Goal: Task Accomplishment & Management: Use online tool/utility

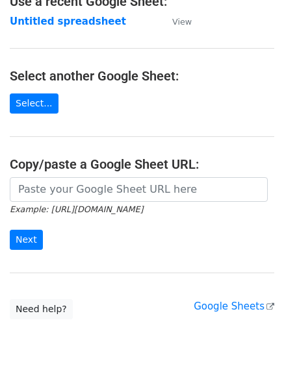
scroll to position [130, 0]
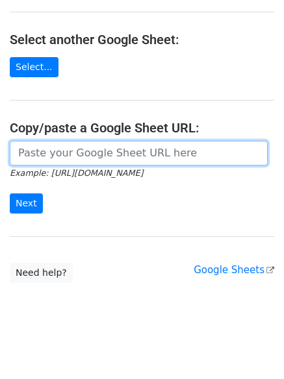
click at [60, 157] on input "url" at bounding box center [139, 153] width 258 height 25
click at [19, 145] on input "url" at bounding box center [139, 153] width 258 height 25
paste input "https://docs.google.com/spreadsheets/d/10NtMpvdTVXdL4qSdlBPYkgccA-RHEB_I-CACKp6…"
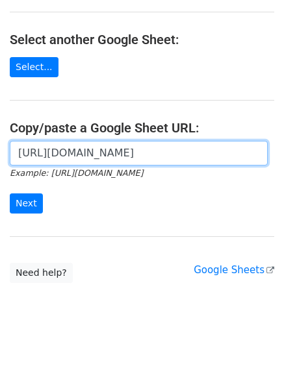
scroll to position [0, 388]
type input "https://docs.google.com/spreadsheets/d/10NtMpvdTVXdL4qSdlBPYkgccA-RHEB_I-CACKp6…"
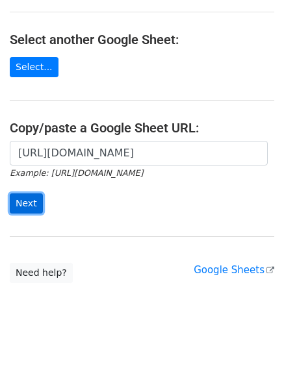
scroll to position [0, 0]
click at [25, 206] on input "Next" at bounding box center [26, 203] width 33 height 20
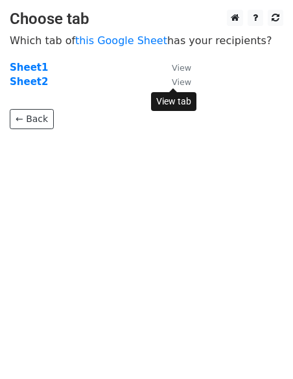
click at [187, 82] on small "View" at bounding box center [181, 82] width 19 height 10
click at [19, 53] on main "Choose tab Which tab of this Google Sheet has your recipients? Sheet1 View Shee…" at bounding box center [146, 69] width 293 height 119
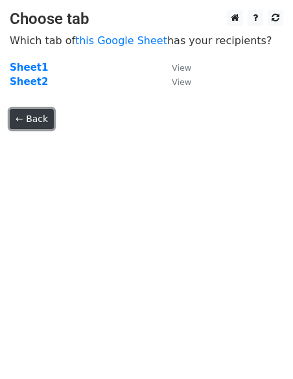
click at [34, 123] on link "← Back" at bounding box center [32, 119] width 44 height 20
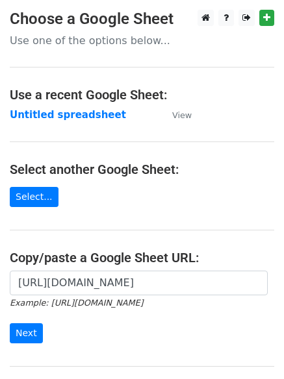
scroll to position [130, 0]
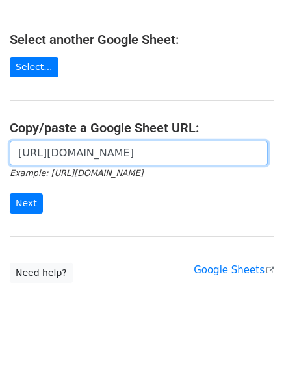
click at [88, 151] on input "[URL][DOMAIN_NAME]" at bounding box center [139, 153] width 258 height 25
paste input "https://docs.google.com/spreadsheets/d/10NtMpvdTVXdL4qSdlBPYkgccA-RHEB_I-CACKp6…"
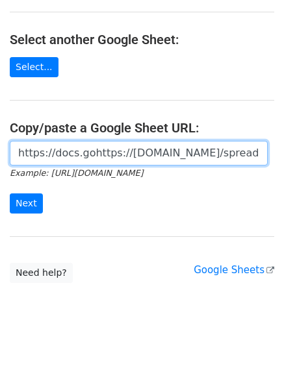
scroll to position [0, 458]
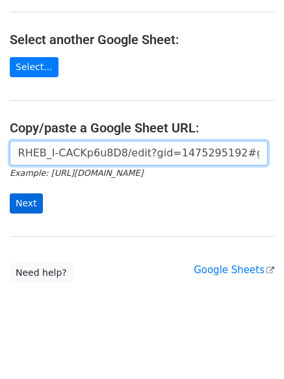
type input "https://docs.gohttps://docs.google.com/spreadsheets/d/10NtMpvdTVXdL4qSdlBPYkgcc…"
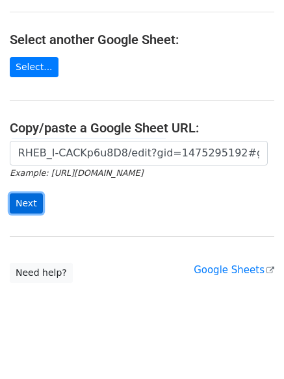
scroll to position [0, 0]
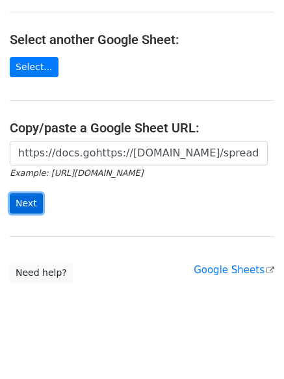
click at [13, 200] on input "Next" at bounding box center [26, 203] width 33 height 20
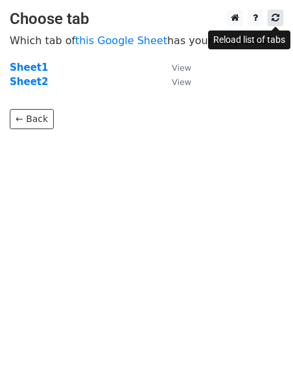
click at [276, 16] on icon at bounding box center [276, 17] width 8 height 9
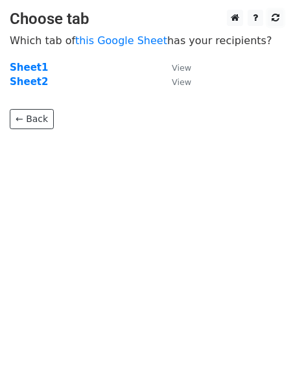
click at [276, 16] on icon at bounding box center [276, 17] width 8 height 9
click at [182, 84] on small "View" at bounding box center [181, 82] width 19 height 10
click at [203, 233] on html "Choose tab Which tab of this Google Sheet has your recipients? Sheet1 View Shee…" at bounding box center [146, 189] width 293 height 379
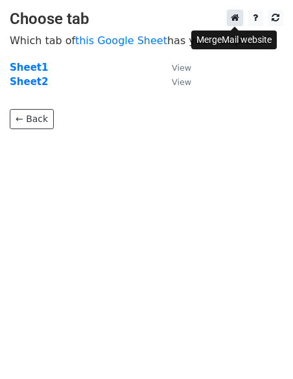
click at [239, 16] on link at bounding box center [235, 18] width 16 height 16
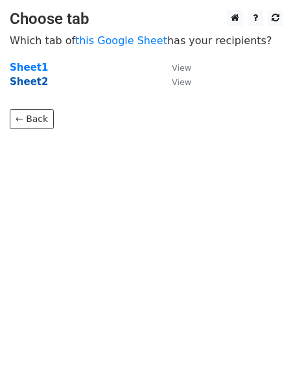
click at [19, 76] on strong "Sheet2" at bounding box center [29, 82] width 38 height 12
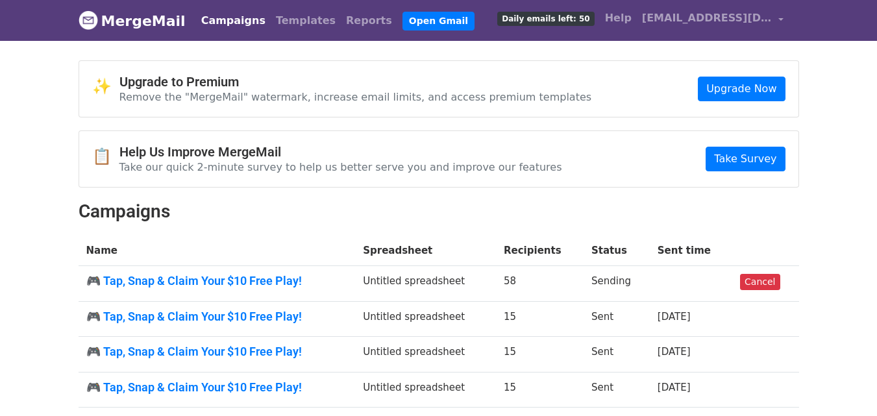
click at [596, 286] on td "Sending" at bounding box center [616, 284] width 66 height 36
click at [298, 288] on td "🎮 Tap, Snap & Claim Your $10 Free Play!" at bounding box center [217, 284] width 277 height 36
click at [566, 19] on span "Daily emails left: 50" at bounding box center [545, 19] width 97 height 14
click at [402, 20] on link "Open Gmail" at bounding box center [438, 21] width 72 height 19
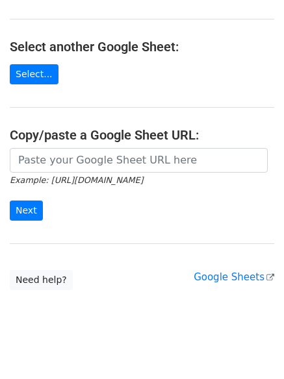
scroll to position [130, 0]
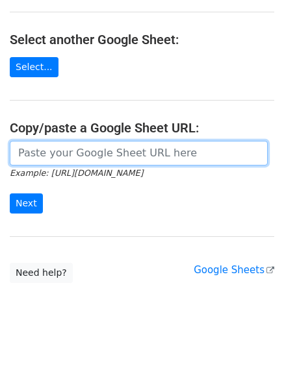
click at [83, 155] on input "url" at bounding box center [139, 153] width 258 height 25
type input "https://docs.google.com/spreadsheets/d/10NtMpvdTVXdL4qSdlBPYkgccA-RHEB_I-CACKp6…"
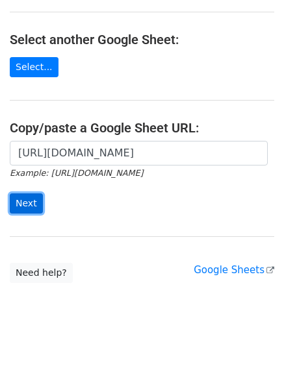
click at [36, 197] on input "Next" at bounding box center [26, 203] width 33 height 20
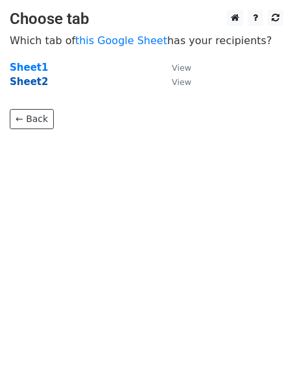
click at [30, 79] on strong "Sheet2" at bounding box center [29, 82] width 38 height 12
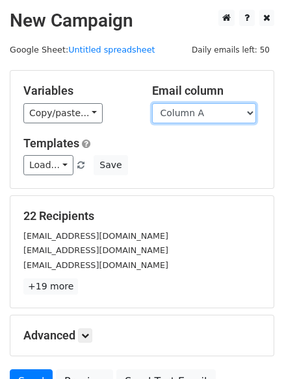
click at [249, 113] on select "Column A Column B Column C Column D Column E Column F" at bounding box center [204, 113] width 104 height 20
click at [152, 103] on select "Column A Column B Column C Column D Column E Column F" at bounding box center [204, 113] width 104 height 20
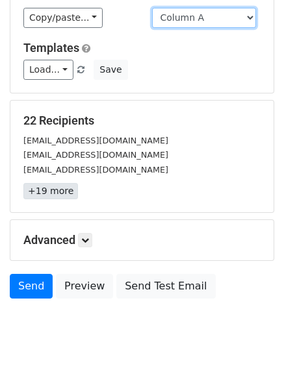
scroll to position [125, 0]
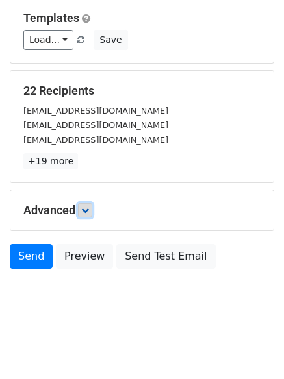
click at [87, 209] on icon at bounding box center [85, 210] width 8 height 8
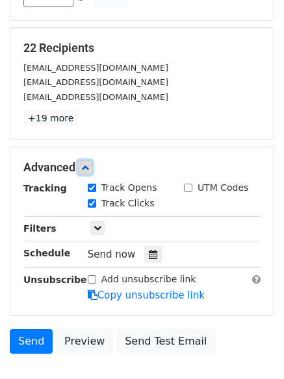
scroll to position [190, 0]
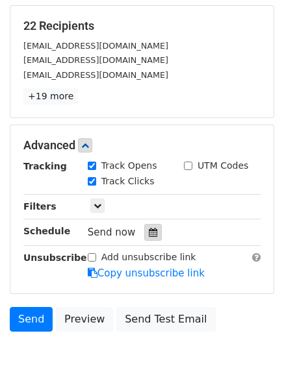
click at [149, 230] on icon at bounding box center [153, 232] width 8 height 9
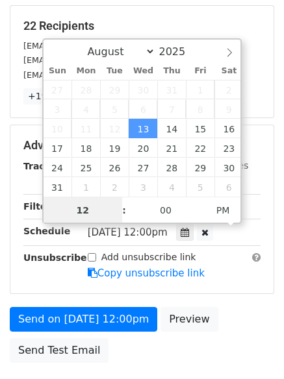
scroll to position [1, 0]
type input "2025-08-13 11:07"
type input "11"
type input "07"
click at [223, 206] on span "PM" at bounding box center [223, 210] width 36 height 26
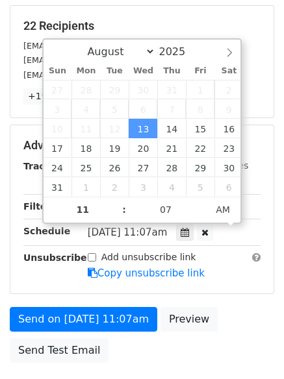
click at [194, 284] on div "Advanced Tracking Track Opens UTM Codes Track Clicks Filters Only include sprea…" at bounding box center [141, 209] width 263 height 168
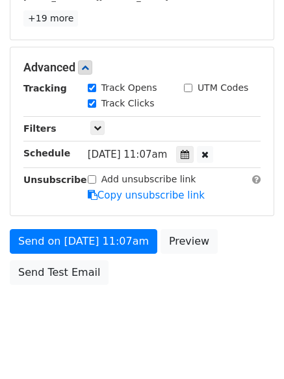
scroll to position [284, 0]
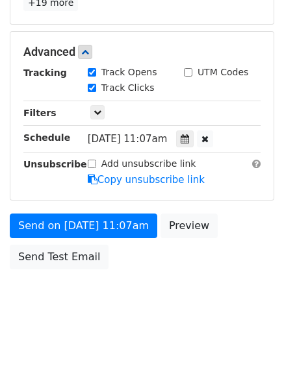
click at [163, 140] on span "Wed, Aug 13, 11:07am" at bounding box center [128, 139] width 80 height 12
click at [189, 138] on icon at bounding box center [184, 138] width 8 height 9
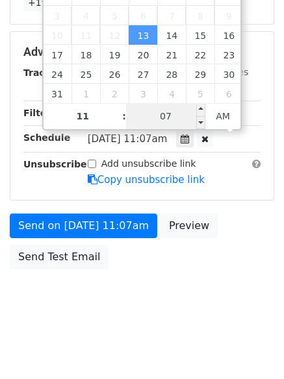
click at [173, 117] on input "07" at bounding box center [165, 116] width 79 height 26
type input "50"
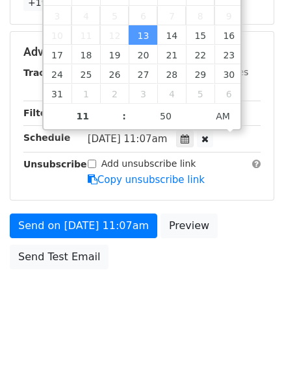
type input "2025-08-13 11:50"
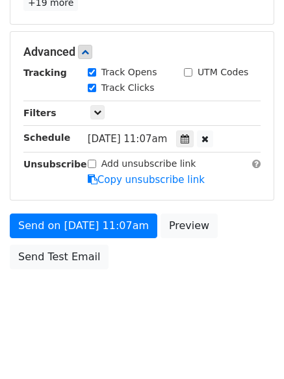
click at [171, 195] on div "Advanced Tracking Track Opens UTM Codes Track Clicks Filters Only include sprea…" at bounding box center [141, 116] width 263 height 168
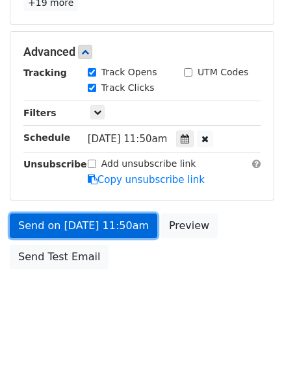
click at [127, 213] on link "Send on Aug 13 at 11:50am" at bounding box center [83, 225] width 147 height 25
click at [64, 218] on link "Send on Aug 13 at 11:50am" at bounding box center [83, 225] width 147 height 25
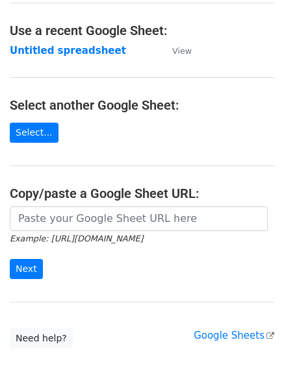
scroll to position [65, 0]
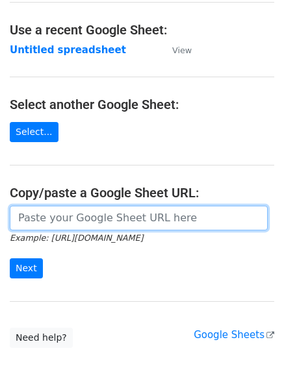
click at [45, 215] on input "url" at bounding box center [139, 218] width 258 height 25
paste input "[URL][DOMAIN_NAME]"
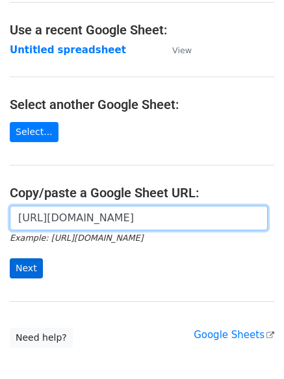
type input "https://docs.google.com/spreadsheets/d/10NtMpvdTVXdL4qSdlBPYkgccA-RHEB_I-CACKp6…"
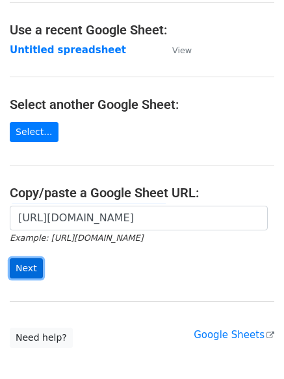
scroll to position [0, 0]
click at [26, 264] on input "Next" at bounding box center [26, 268] width 33 height 20
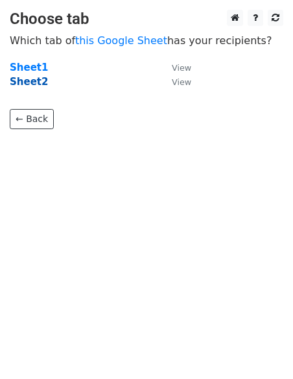
click at [28, 77] on strong "Sheet2" at bounding box center [29, 82] width 38 height 12
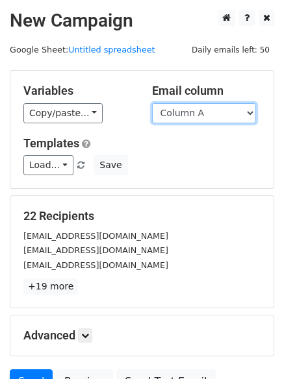
click at [254, 110] on select "Column A Column B Column C Column D Column E Column F" at bounding box center [204, 113] width 104 height 20
select select "Column B"
click at [152, 103] on select "Column A Column B Column C Column D Column E Column F" at bounding box center [204, 113] width 104 height 20
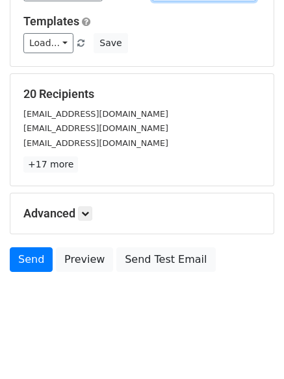
scroll to position [125, 0]
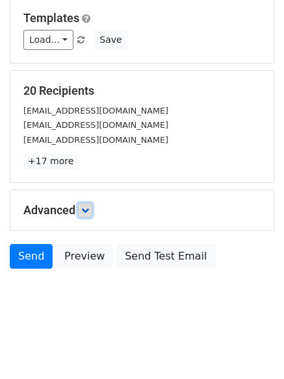
click at [88, 206] on icon at bounding box center [85, 210] width 8 height 8
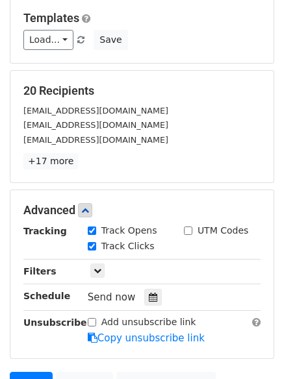
click at [107, 248] on label "Track Clicks" at bounding box center [127, 246] width 53 height 14
click at [96, 248] on input "Track Clicks" at bounding box center [92, 246] width 8 height 8
checkbox input "false"
click at [107, 234] on label "Track Opens" at bounding box center [129, 231] width 56 height 14
click at [96, 234] on input "Track Opens" at bounding box center [92, 230] width 8 height 8
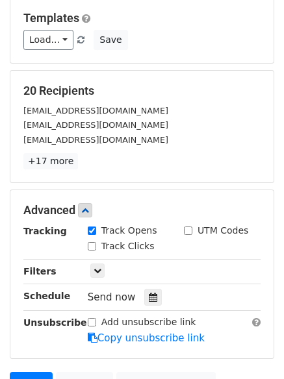
checkbox input "false"
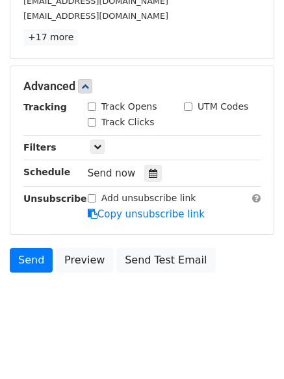
scroll to position [252, 0]
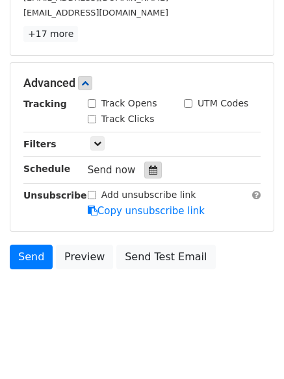
click at [149, 172] on icon at bounding box center [153, 169] width 8 height 9
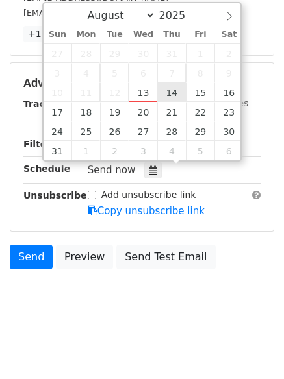
type input "2025-08-14 12:00"
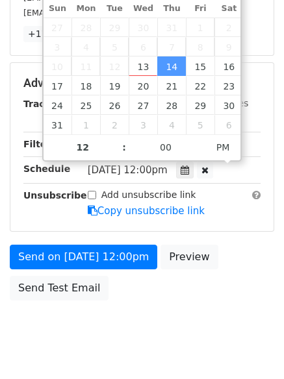
click at [99, 169] on span "Thu, Aug 14, 12:00pm" at bounding box center [128, 170] width 80 height 12
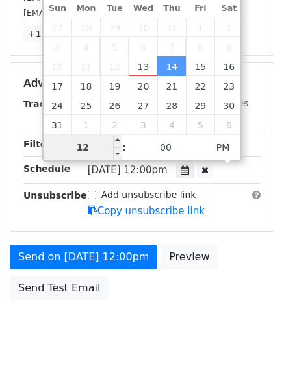
click at [100, 150] on input "12" at bounding box center [82, 147] width 79 height 26
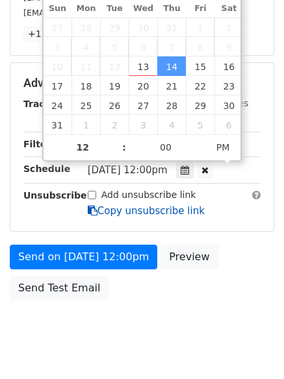
click at [194, 212] on div "Add unsubscribe link Copy unsubscribe link" at bounding box center [174, 203] width 192 height 30
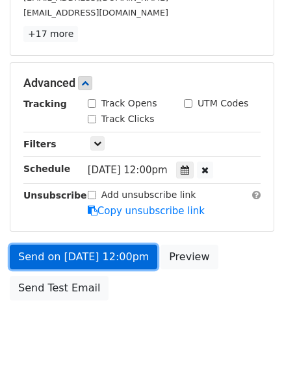
click at [82, 252] on link "Send on Aug 14 at 12:00pm" at bounding box center [83, 257] width 147 height 25
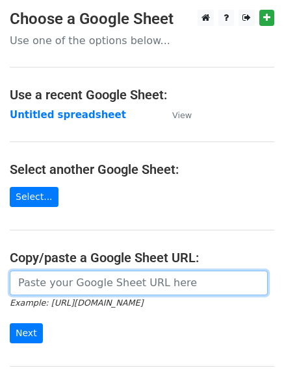
click at [36, 290] on input "url" at bounding box center [139, 283] width 258 height 25
type input "[URL][DOMAIN_NAME]"
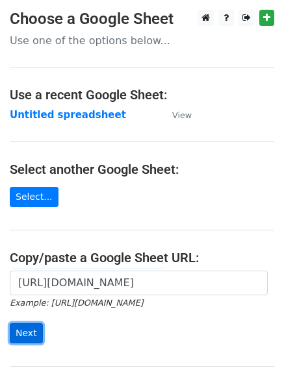
click at [17, 337] on input "Next" at bounding box center [26, 333] width 33 height 20
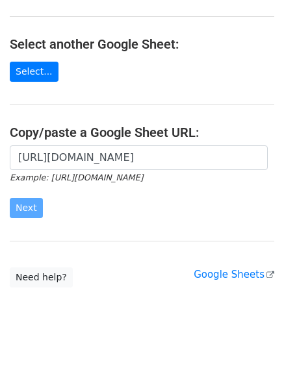
scroll to position [130, 0]
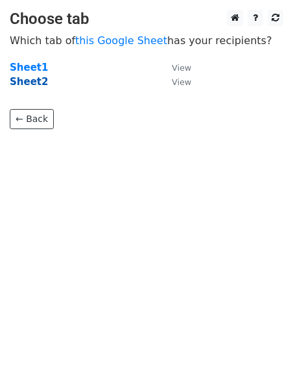
click at [28, 81] on strong "Sheet2" at bounding box center [29, 82] width 38 height 12
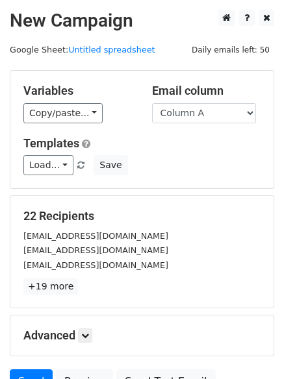
click at [217, 101] on div "Email column Column A Column B Column C Column D Column E Column F" at bounding box center [206, 104] width 128 height 40
click at [214, 114] on select "Column A Column B Column C Column D Column E Column F" at bounding box center [204, 113] width 104 height 20
select select "Column C"
click at [152, 103] on select "Column A Column B Column C Column D Column E Column F" at bounding box center [204, 113] width 104 height 20
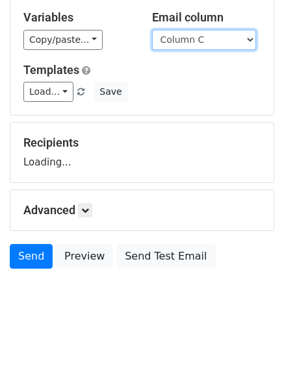
scroll to position [125, 0]
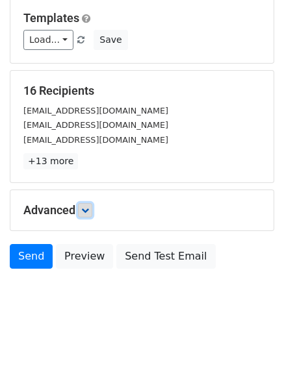
click at [82, 210] on link at bounding box center [85, 210] width 14 height 14
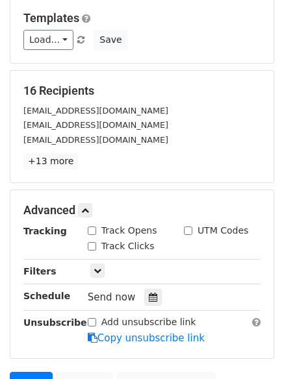
click at [95, 242] on input "Track Clicks" at bounding box center [92, 246] width 8 height 8
checkbox input "true"
click at [93, 231] on input "Track Opens" at bounding box center [92, 230] width 8 height 8
checkbox input "true"
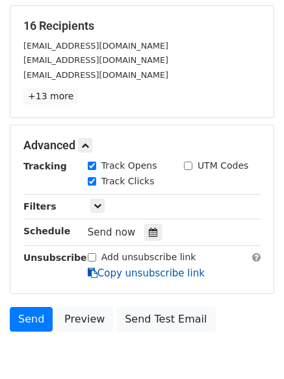
scroll to position [252, 0]
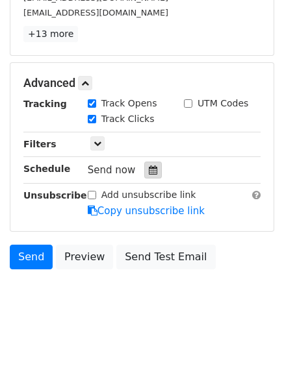
click at [149, 171] on icon at bounding box center [153, 169] width 8 height 9
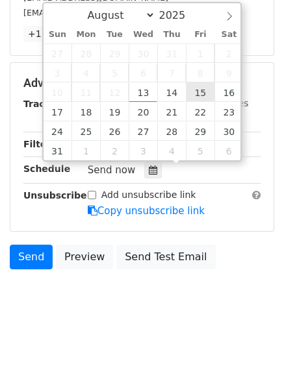
type input "2025-08-15 12:00"
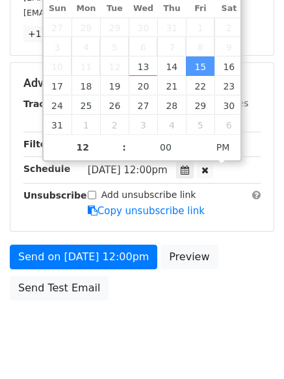
click at [93, 171] on span "Fri, Aug 15, 12:00pm" at bounding box center [128, 170] width 80 height 12
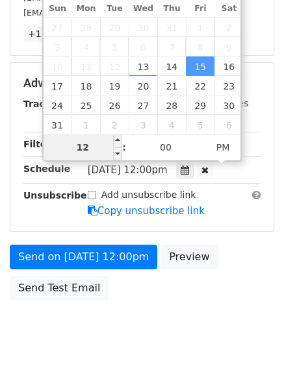
click at [95, 145] on input "12" at bounding box center [82, 147] width 79 height 26
type input "1"
type input "2025-08-15 01:00"
type input "01"
click at [222, 145] on span "PM" at bounding box center [223, 147] width 36 height 26
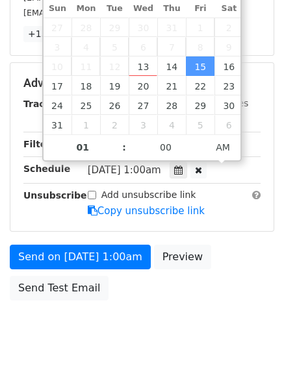
click at [173, 195] on label "Add unsubscribe link" at bounding box center [148, 195] width 95 height 14
click at [96, 195] on input "Add unsubscribe link" at bounding box center [92, 195] width 8 height 8
checkbox input "true"
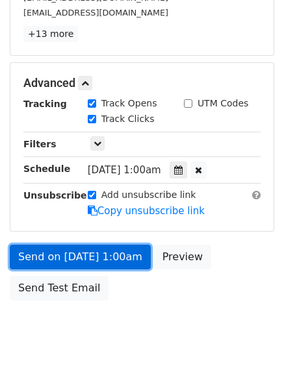
click at [94, 258] on link "Send on Aug 15 at 1:00am" at bounding box center [80, 257] width 141 height 25
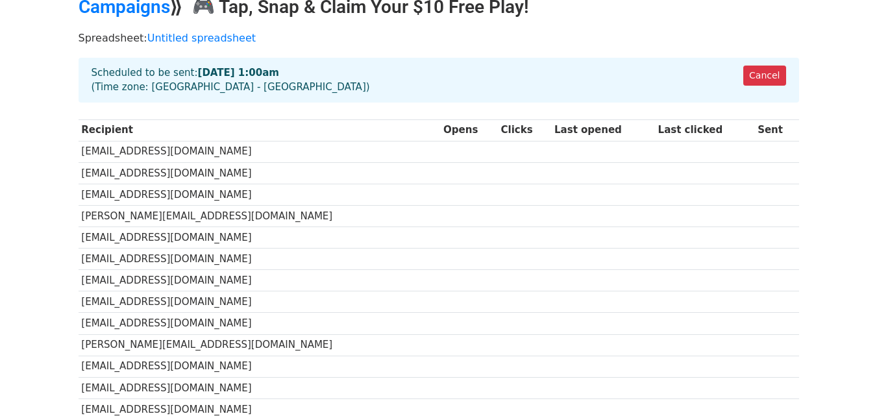
scroll to position [65, 0]
click at [498, 130] on th "Clicks" at bounding box center [525, 129] width 54 height 21
click at [440, 129] on th "Opens" at bounding box center [468, 129] width 57 height 21
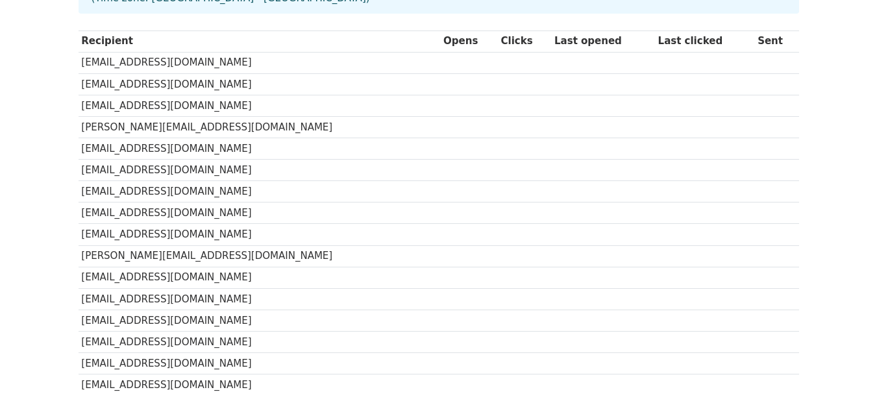
scroll to position [0, 0]
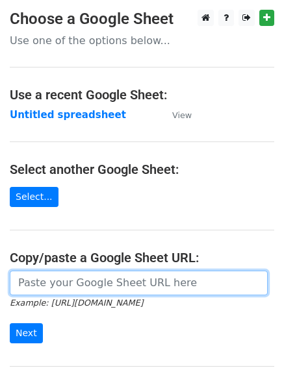
click at [38, 282] on input "url" at bounding box center [139, 283] width 258 height 25
type input "[URL][DOMAIN_NAME]"
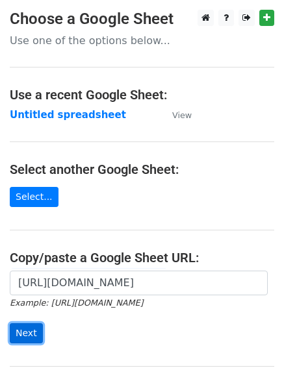
click at [20, 339] on input "Next" at bounding box center [26, 333] width 33 height 20
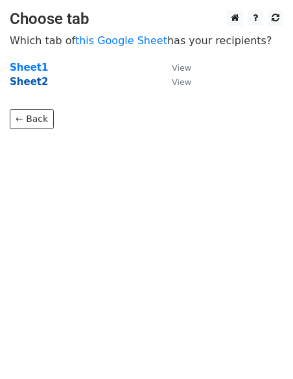
click at [28, 80] on strong "Sheet2" at bounding box center [29, 82] width 38 height 12
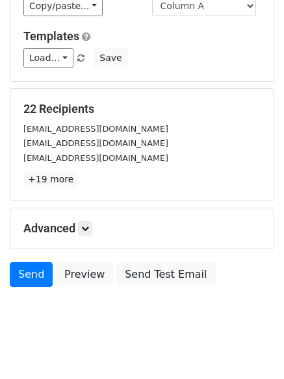
scroll to position [125, 0]
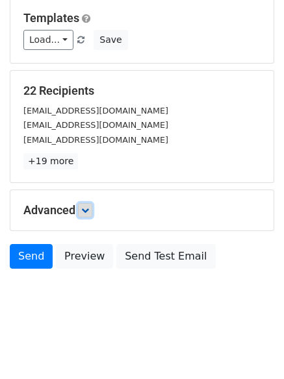
click at [84, 210] on link at bounding box center [85, 210] width 14 height 14
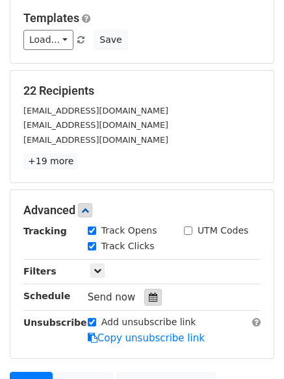
click at [149, 298] on icon at bounding box center [153, 297] width 8 height 9
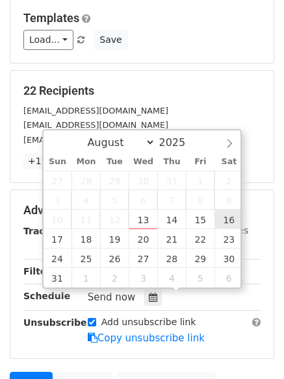
type input "2025-08-16 12:00"
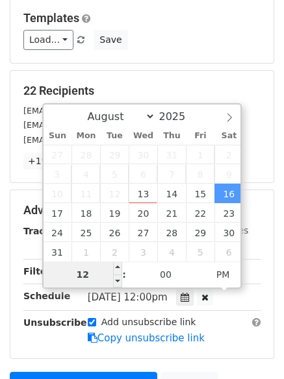
click at [101, 280] on input "12" at bounding box center [82, 275] width 79 height 26
type input "1"
type input "2"
type input "2025-08-16 02:00"
click at [226, 276] on span "PM" at bounding box center [223, 275] width 36 height 26
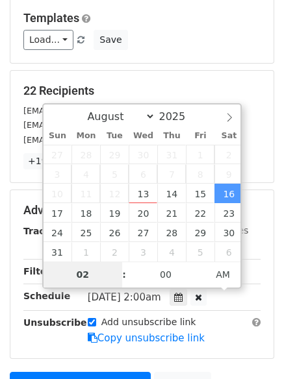
type input "02"
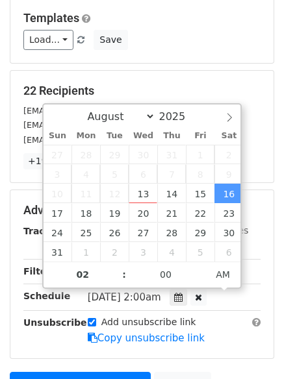
click at [133, 301] on span "Sat, Aug 16, 2:00am" at bounding box center [124, 297] width 73 height 12
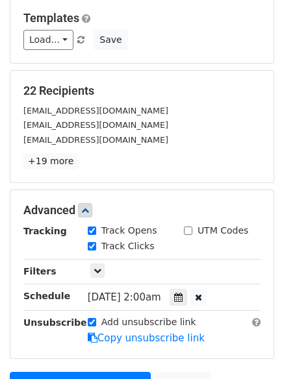
click at [221, 311] on hr at bounding box center [141, 310] width 237 height 1
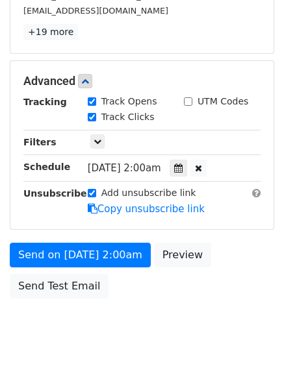
scroll to position [255, 0]
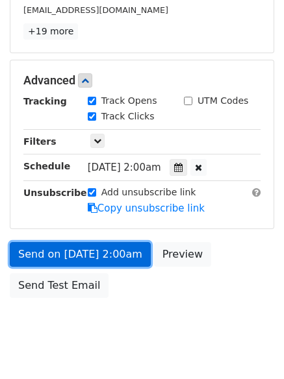
click at [110, 252] on link "Send on Aug 16 at 2:00am" at bounding box center [80, 254] width 141 height 25
click at [51, 245] on link "Send on Aug 16 at 2:00am" at bounding box center [80, 254] width 141 height 25
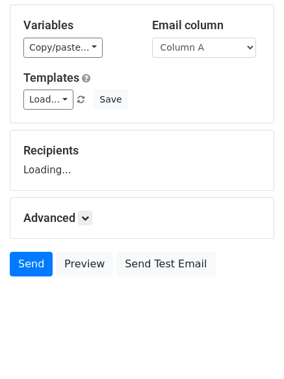
scroll to position [73, 0]
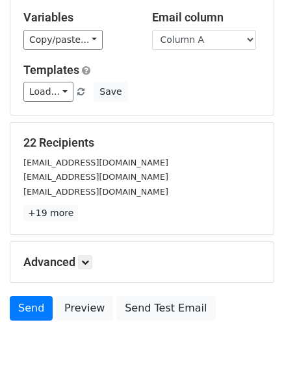
click at [189, 29] on div "Email column Column A Column B Column C Column D Column E Column F" at bounding box center [206, 30] width 128 height 40
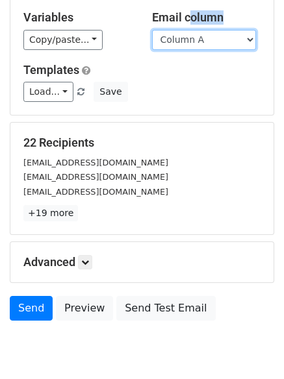
click at [184, 38] on select "Column A Column B Column C Column D Column E Column F" at bounding box center [204, 40] width 104 height 20
select select "Column C"
click at [152, 30] on select "Column A Column B Column C Column D Column E Column F" at bounding box center [204, 40] width 104 height 20
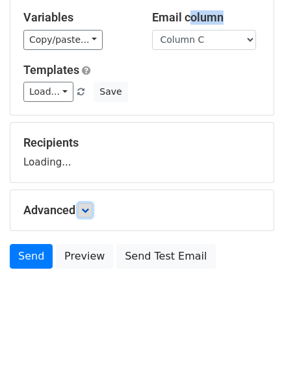
click at [88, 207] on icon at bounding box center [85, 210] width 8 height 8
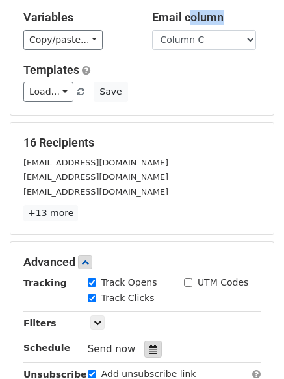
click at [144, 347] on div at bounding box center [153, 349] width 18 height 17
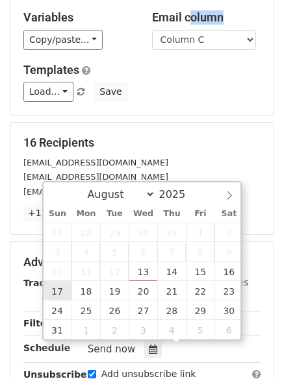
type input "2025-08-17 12:00"
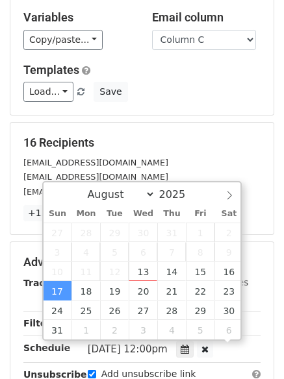
scroll to position [1, 0]
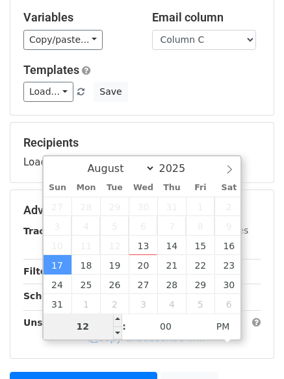
click at [108, 321] on input "12" at bounding box center [82, 326] width 79 height 26
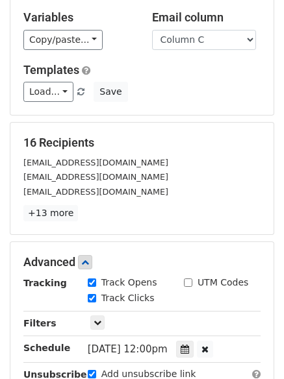
click at [167, 343] on span "Sun, Aug 17, 12:00pm" at bounding box center [128, 349] width 80 height 12
click at [189, 348] on icon at bounding box center [184, 349] width 8 height 9
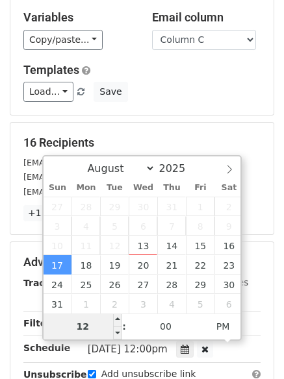
click at [93, 325] on input "12" at bounding box center [82, 326] width 79 height 26
type input "1"
type input "3"
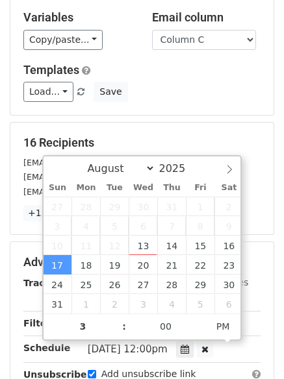
type input "2025-08-17 15:00"
type input "03"
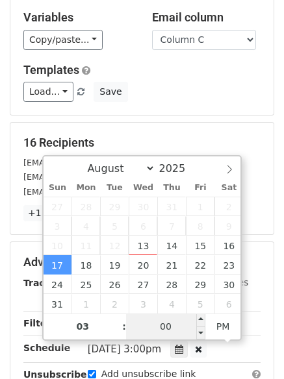
click at [167, 329] on input "00" at bounding box center [165, 326] width 79 height 26
type input "2025-08-17 03:00"
click at [217, 319] on span "AM" at bounding box center [223, 326] width 36 height 26
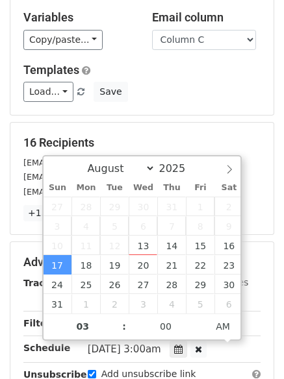
click at [177, 352] on div "Sun, Aug 17, 3:00am 2025-08-17 03:00" at bounding box center [164, 350] width 152 height 18
click at [151, 353] on span "Sun, Aug 17, 3:00am" at bounding box center [124, 349] width 73 height 12
click at [180, 348] on div "Sun, Aug 17, 3:00am 2025-08-17 03:00" at bounding box center [164, 350] width 152 height 18
click at [182, 345] on icon at bounding box center [178, 349] width 8 height 9
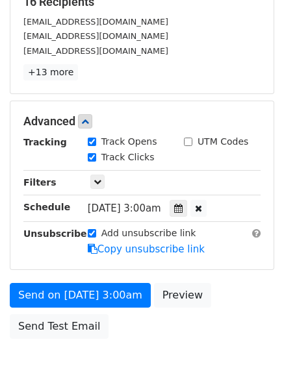
scroll to position [268, 0]
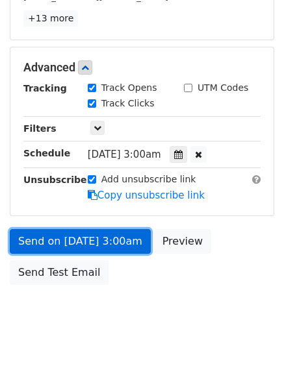
click at [87, 235] on link "Send on Aug 17 at 3:00am" at bounding box center [80, 241] width 141 height 25
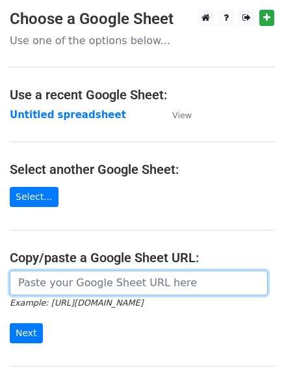
click at [55, 275] on input "url" at bounding box center [139, 283] width 258 height 25
type input "[URL][DOMAIN_NAME]"
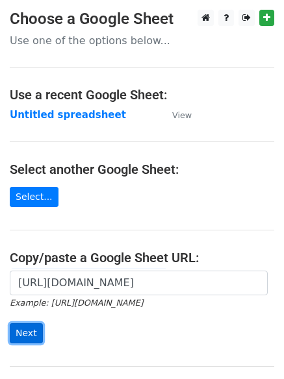
click at [29, 328] on input "Next" at bounding box center [26, 333] width 33 height 20
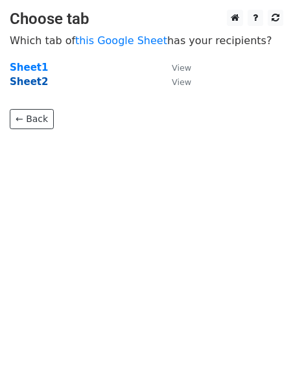
click at [30, 82] on strong "Sheet2" at bounding box center [29, 82] width 38 height 12
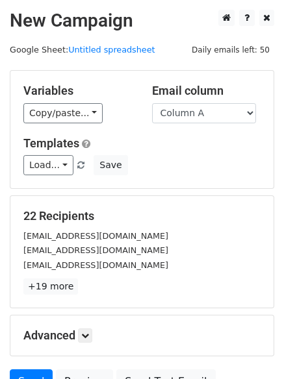
scroll to position [65, 0]
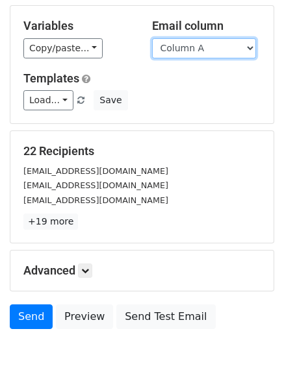
click at [241, 47] on select "Column A Column B Column C Column D Column E Column F" at bounding box center [204, 48] width 104 height 20
select select "Column D"
click at [152, 38] on select "Column A Column B Column C Column D Column E Column F" at bounding box center [204, 48] width 104 height 20
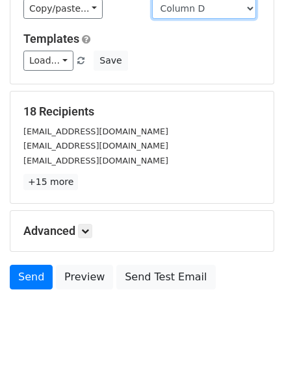
scroll to position [125, 0]
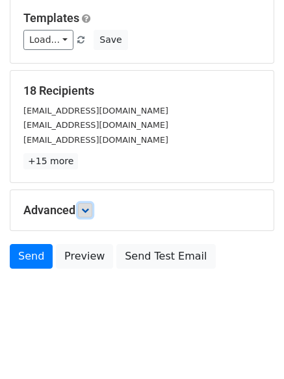
click at [84, 208] on link at bounding box center [85, 210] width 14 height 14
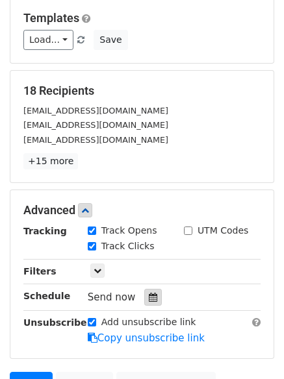
click at [149, 297] on icon at bounding box center [153, 297] width 8 height 9
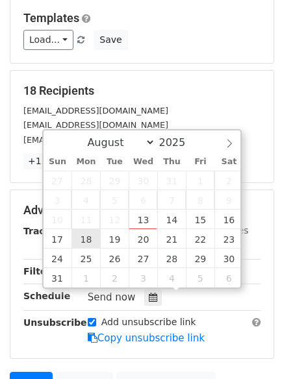
type input "2025-08-18 12:00"
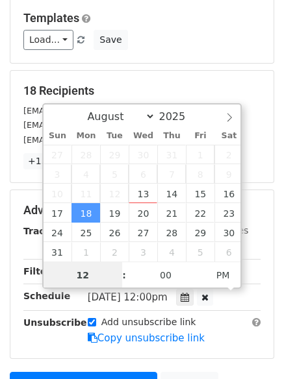
scroll to position [1, 0]
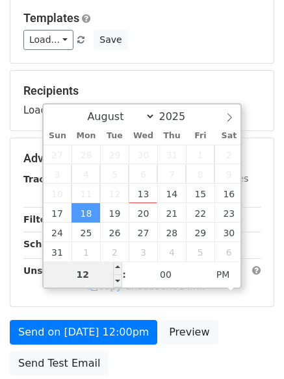
click at [101, 274] on input "12" at bounding box center [82, 275] width 79 height 26
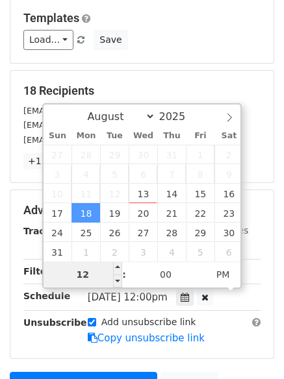
type input "1"
type input "4"
type input "2025-08-18 04:00"
type input "04"
click at [234, 278] on span "PM" at bounding box center [223, 275] width 36 height 26
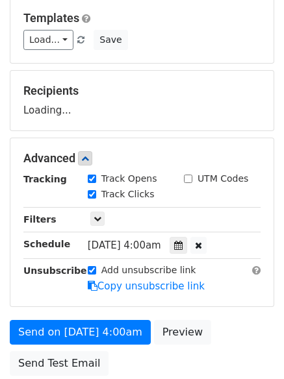
click at [175, 298] on div "Advanced Tracking Track Opens UTM Codes Track Clicks Filters Only include sprea…" at bounding box center [141, 222] width 263 height 168
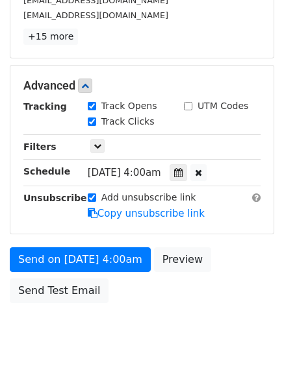
scroll to position [284, 0]
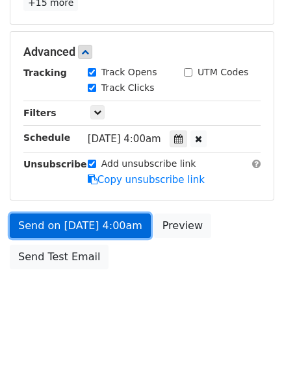
click at [68, 228] on link "Send on Aug 18 at 4:00am" at bounding box center [80, 225] width 141 height 25
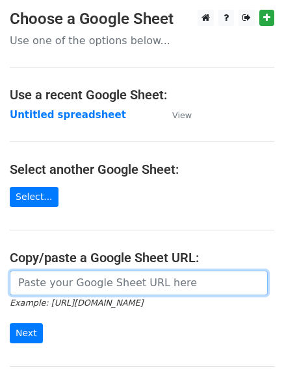
click at [51, 275] on input "url" at bounding box center [139, 283] width 258 height 25
type input "https://docs.gohttps://[DOMAIN_NAME]/spreadsheets/d/10NtMpvdTVXdL4qSdlBPYkgccA-…"
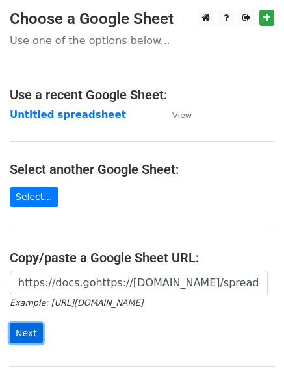
click at [31, 334] on input "Next" at bounding box center [26, 333] width 33 height 20
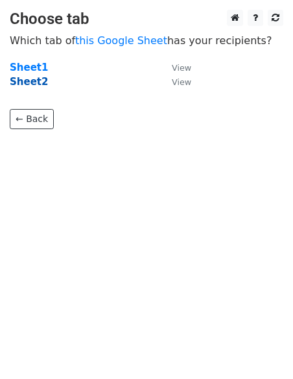
click at [38, 77] on strong "Sheet2" at bounding box center [29, 82] width 38 height 12
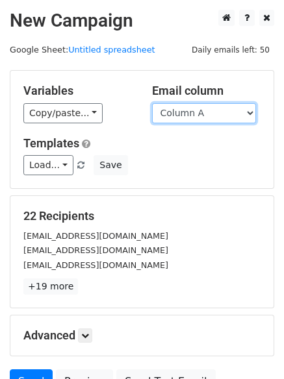
click at [249, 110] on select "Column A Column B Column C Column D Column E Column F" at bounding box center [204, 113] width 104 height 20
select select "Column E"
click at [152, 103] on select "Column A Column B Column C Column D Column E Column F" at bounding box center [204, 113] width 104 height 20
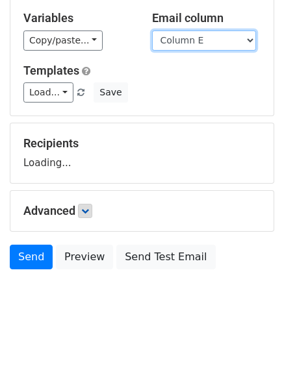
scroll to position [73, 0]
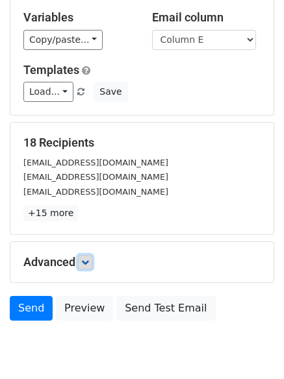
click at [84, 262] on icon at bounding box center [85, 262] width 8 height 8
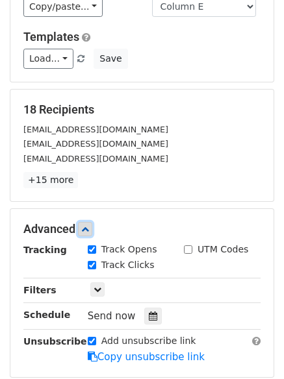
scroll to position [138, 0]
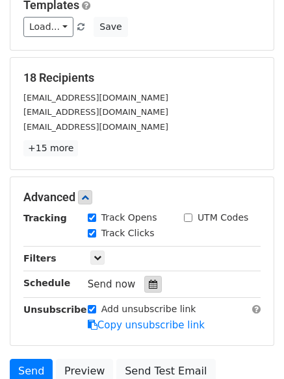
click at [149, 280] on icon at bounding box center [153, 284] width 8 height 9
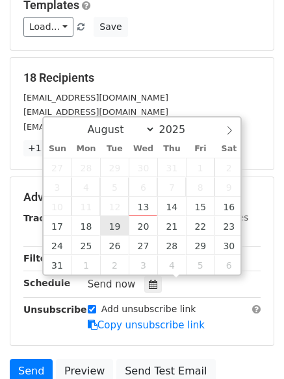
type input "2025-08-19 12:00"
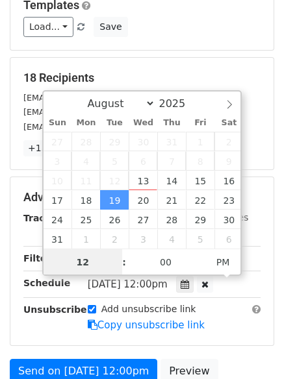
scroll to position [1, 0]
click at [98, 255] on input "12" at bounding box center [82, 262] width 79 height 26
type input "1"
type input "5"
type input "2025-08-19 05:00"
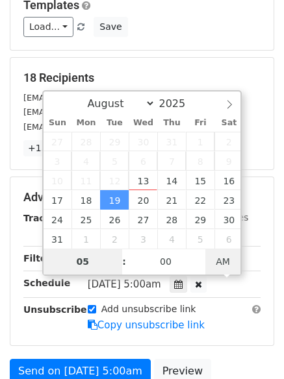
click at [230, 267] on span "AM" at bounding box center [223, 262] width 36 height 26
type input "05"
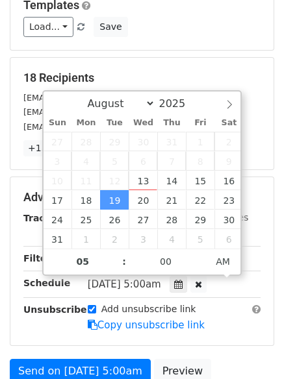
click at [187, 291] on div at bounding box center [178, 284] width 18 height 17
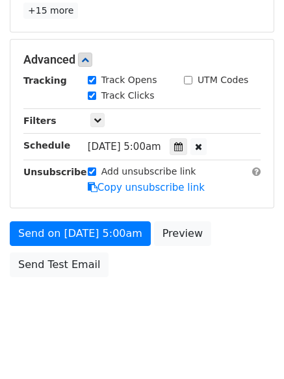
scroll to position [284, 0]
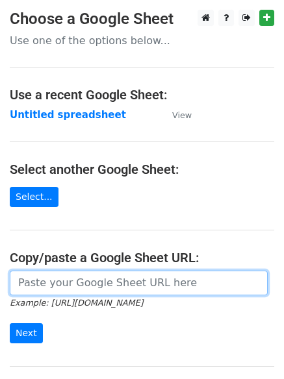
click at [64, 287] on input "url" at bounding box center [139, 283] width 258 height 25
type input "https://docs.google.com/spreadsheets/d/10NtMpvdTVXdL4qSdlBPYkgccA-RHEB_I-CACKp6…"
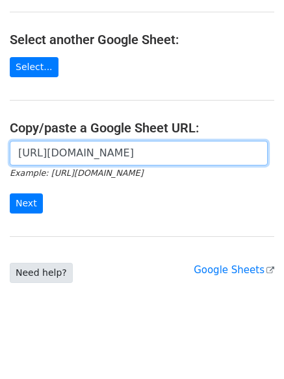
scroll to position [138, 0]
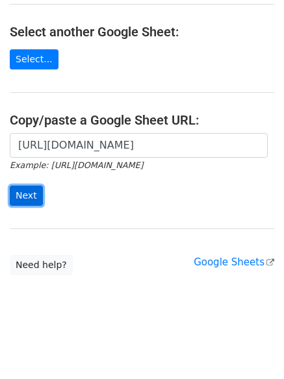
click at [21, 191] on input "Next" at bounding box center [26, 196] width 33 height 20
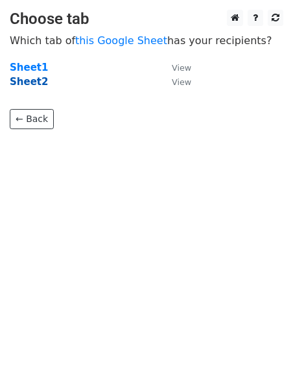
click at [25, 84] on strong "Sheet2" at bounding box center [29, 82] width 38 height 12
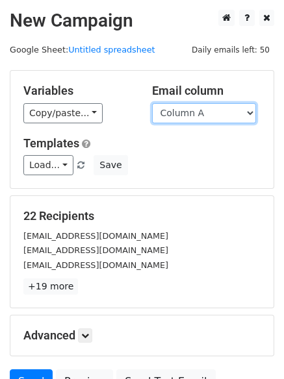
click at [166, 114] on select "Column A Column B Column C Column D Column E Column F" at bounding box center [204, 113] width 104 height 20
select select "Column E"
click at [152, 103] on select "Column A Column B Column C Column D Column E Column F" at bounding box center [204, 113] width 104 height 20
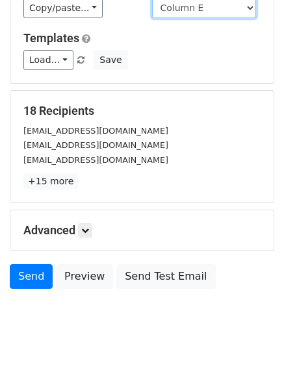
scroll to position [125, 0]
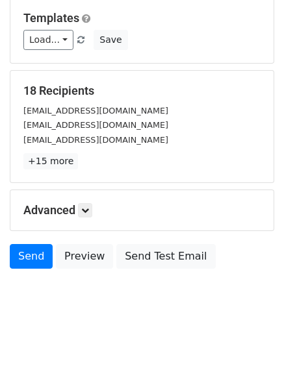
click at [90, 197] on div "Advanced Tracking Track Opens UTM Codes Track Clicks Filters Only include sprea…" at bounding box center [141, 210] width 263 height 40
click at [86, 203] on link at bounding box center [85, 210] width 14 height 14
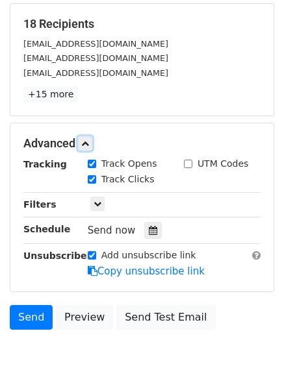
scroll to position [252, 0]
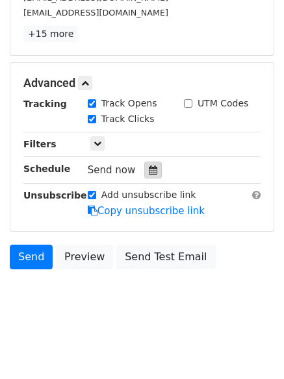
click at [149, 169] on icon at bounding box center [153, 169] width 8 height 9
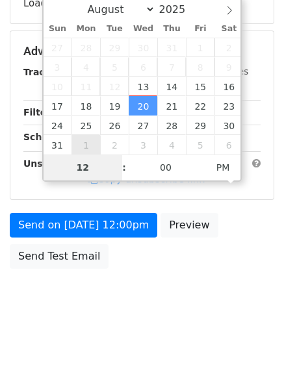
scroll to position [232, 0]
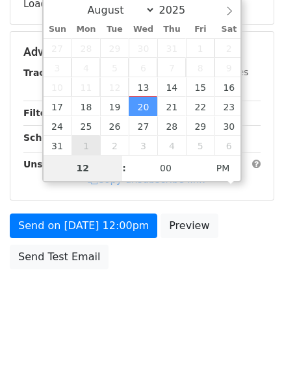
type input "[DATE] 12:00"
select select "8"
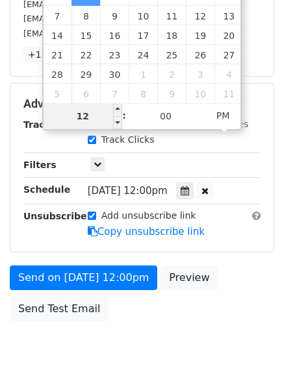
scroll to position [252, 0]
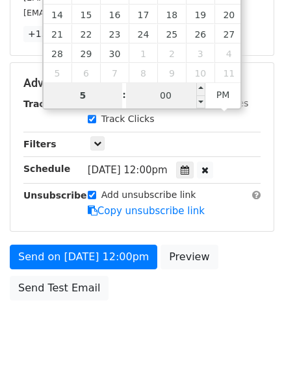
type input "5"
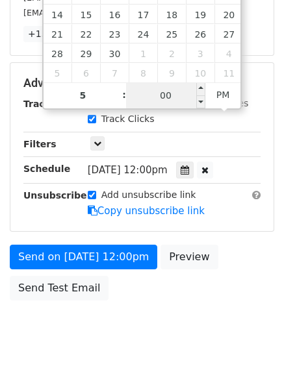
type input "2025-09-01 17:00"
type input "05"
click at [187, 105] on input "00" at bounding box center [165, 95] width 79 height 26
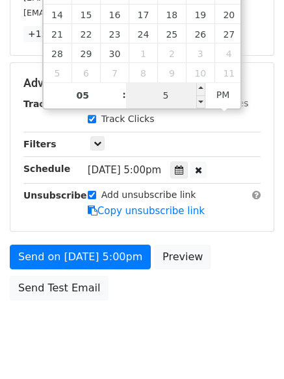
type input "50"
type input "2025-09-01 05:50"
click at [215, 93] on span "PM" at bounding box center [223, 95] width 36 height 26
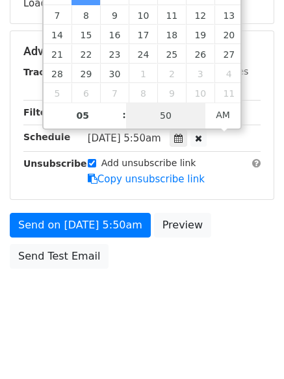
scroll to position [232, 0]
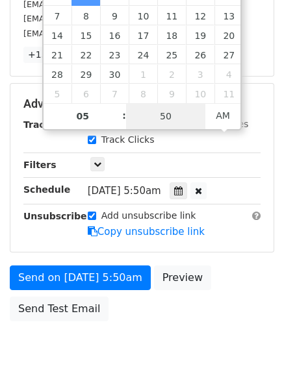
type input "50"
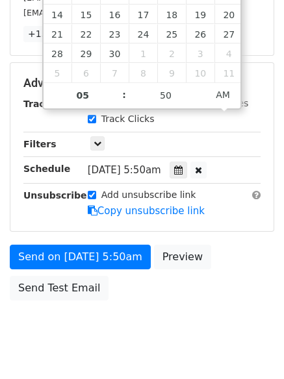
click at [206, 163] on div at bounding box center [198, 170] width 16 height 17
select select "7"
type input "11"
type input "00"
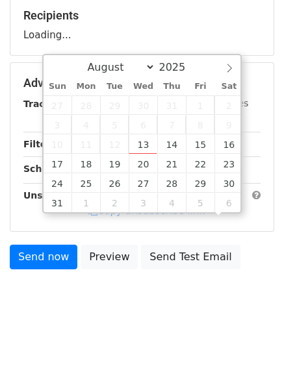
scroll to position [252, 0]
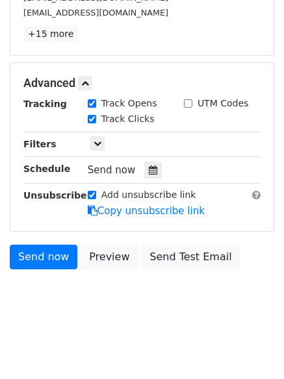
click at [208, 213] on div "Add unsubscribe link Copy unsubscribe link" at bounding box center [174, 203] width 192 height 30
click at [145, 158] on div "Tracking Track Opens UTM Codes Track Clicks Filters Only include spreadsheet ro…" at bounding box center [141, 157] width 237 height 121
click at [149, 167] on icon at bounding box center [153, 169] width 8 height 9
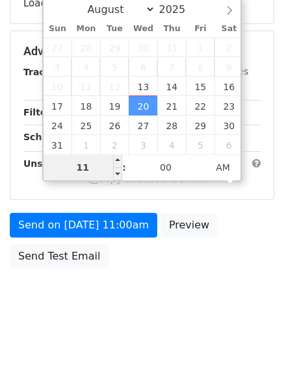
scroll to position [232, 0]
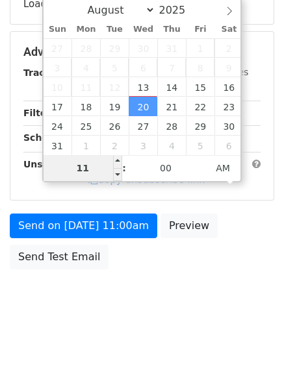
type input "2025-09-01 11:00"
select select "8"
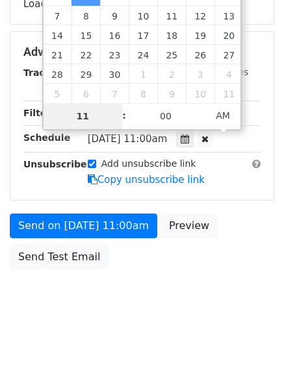
scroll to position [252, 0]
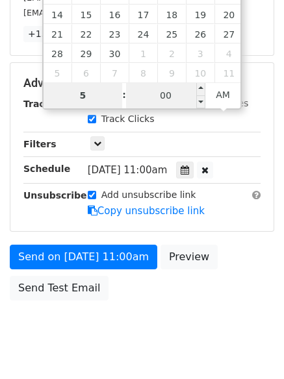
type input "5"
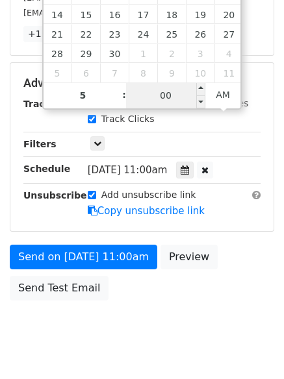
type input "2025-09-01 05:00"
type input "05"
click at [168, 103] on input "00" at bounding box center [165, 95] width 79 height 26
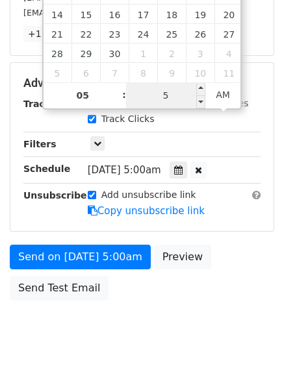
scroll to position [232, 0]
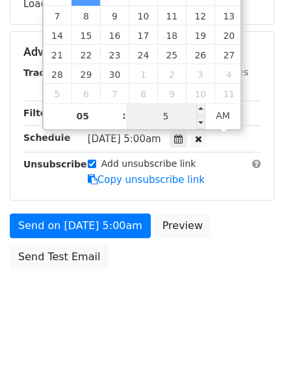
type input "50"
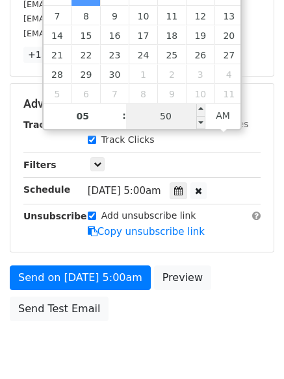
scroll to position [252, 0]
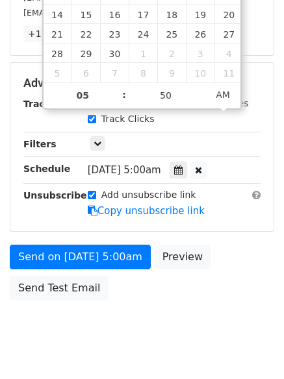
type input "2025-09-01 05:50"
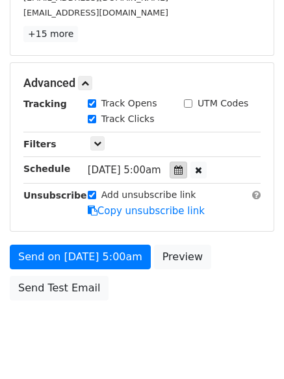
click at [188, 164] on div "Tracking Track Opens UTM Codes Track Clicks Filters Only include spreadsheet ro…" at bounding box center [141, 157] width 237 height 121
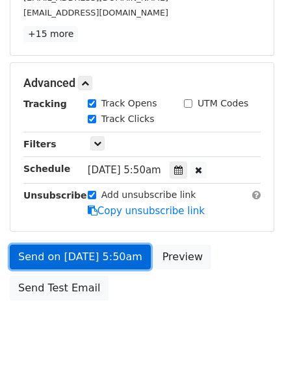
click at [79, 256] on link "Send on Sep 1 at 5:50am" at bounding box center [80, 257] width 141 height 25
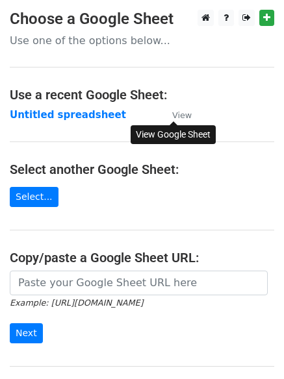
click at [184, 119] on small "View" at bounding box center [181, 115] width 19 height 10
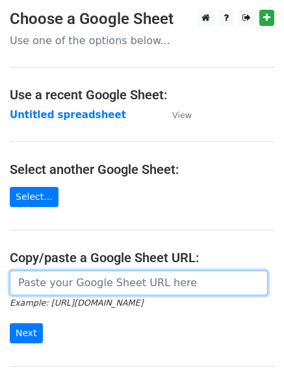
click at [44, 288] on input "url" at bounding box center [139, 283] width 258 height 25
type input "https://docs.google.com/spreadsheets/d/10NtMpvdTVXdL4qSdlBPYkgccA-RHEB_I-CACKp6…"
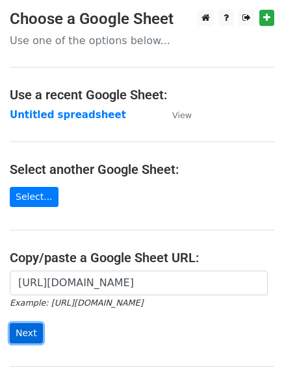
click at [21, 337] on input "Next" at bounding box center [26, 333] width 33 height 20
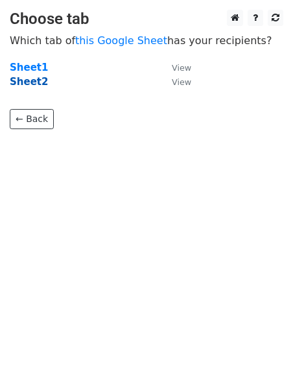
click at [21, 84] on strong "Sheet2" at bounding box center [29, 82] width 38 height 12
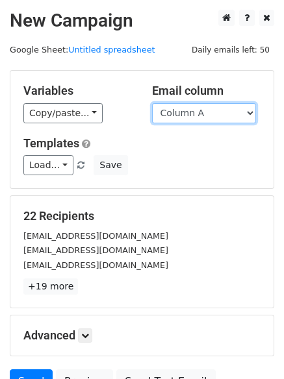
click at [248, 110] on select "Column A Column B Column C Column D Column E Column F" at bounding box center [204, 113] width 104 height 20
select select "Column F"
click at [152, 103] on select "Column A Column B Column C Column D Column E Column F" at bounding box center [204, 113] width 104 height 20
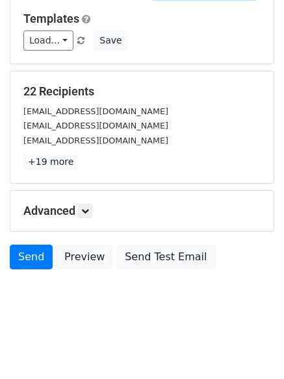
scroll to position [125, 0]
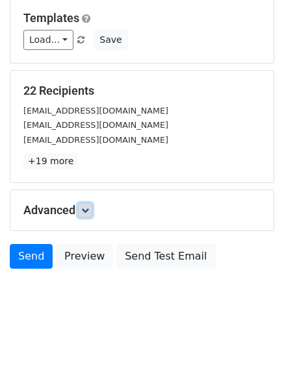
click at [88, 212] on icon at bounding box center [85, 210] width 8 height 8
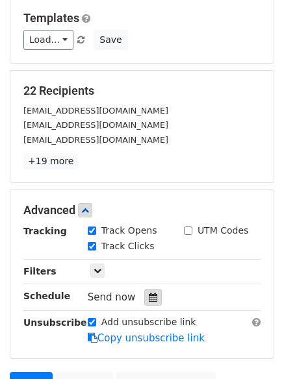
click at [149, 296] on icon at bounding box center [153, 297] width 8 height 9
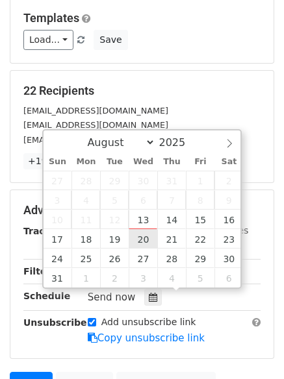
type input "2025-08-20 12:00"
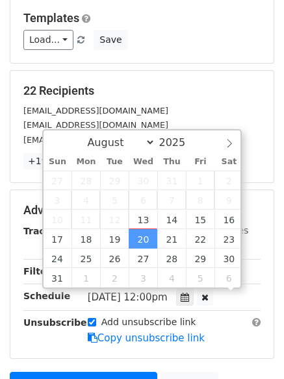
scroll to position [1, 0]
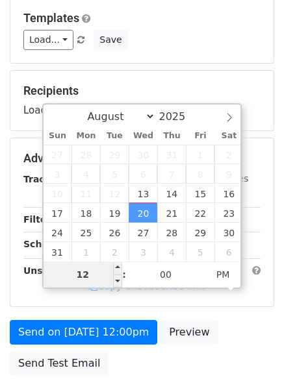
click at [95, 273] on input "12" at bounding box center [82, 275] width 79 height 26
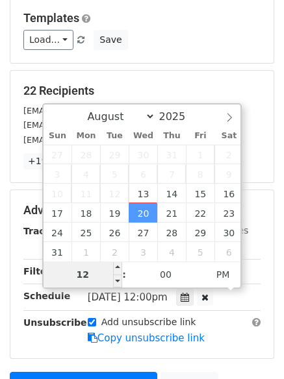
type input "1"
type input "6"
type input "2025-08-20 06:00"
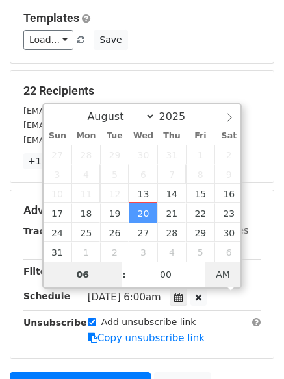
click at [222, 271] on span "AM" at bounding box center [223, 275] width 36 height 26
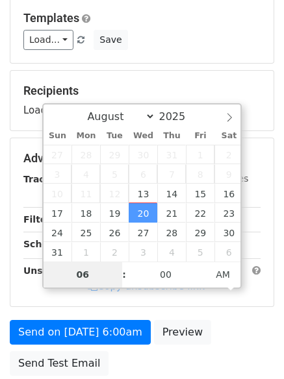
type input "06"
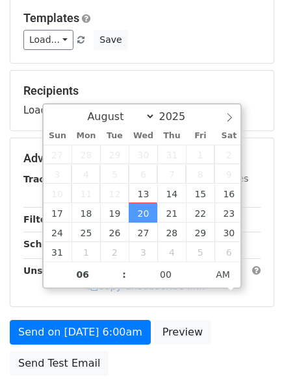
click at [182, 250] on icon at bounding box center [178, 245] width 8 height 9
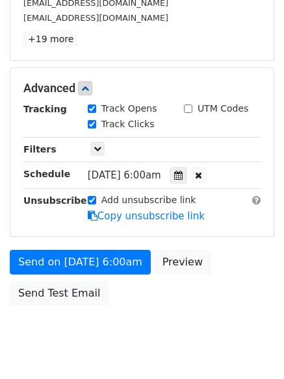
scroll to position [284, 0]
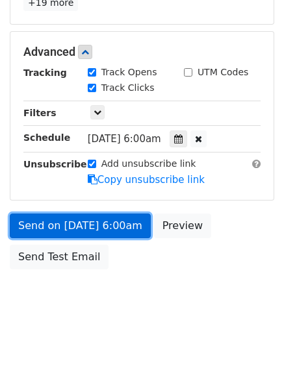
click at [82, 221] on link "Send on Aug 20 at 6:00am" at bounding box center [80, 225] width 141 height 25
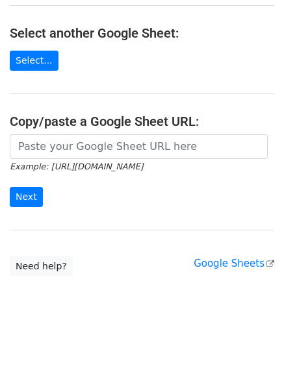
scroll to position [138, 0]
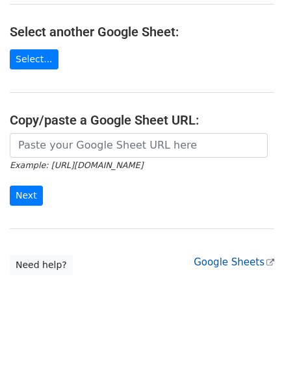
click at [229, 263] on link "Google Sheets" at bounding box center [233, 262] width 80 height 12
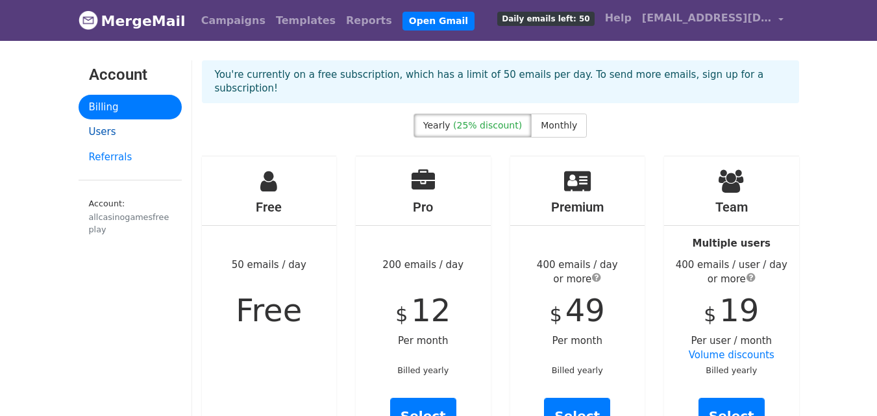
click at [99, 129] on link "Users" at bounding box center [130, 131] width 103 height 25
click at [402, 22] on link "Open Gmail" at bounding box center [438, 21] width 72 height 19
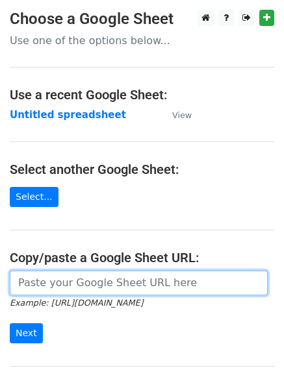
click at [43, 289] on input "url" at bounding box center [139, 283] width 258 height 25
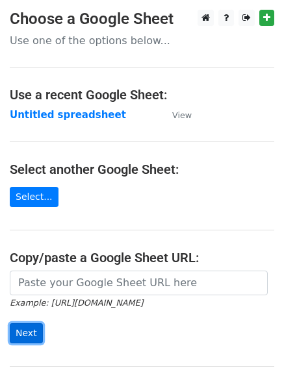
click at [13, 326] on input "Next" at bounding box center [26, 333] width 33 height 20
click at [15, 326] on input "Next" at bounding box center [26, 333] width 33 height 20
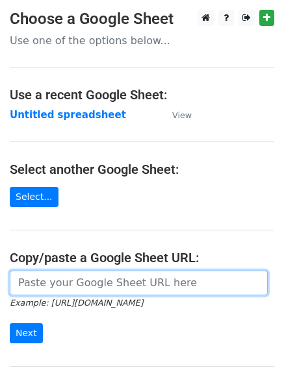
click at [30, 290] on input "url" at bounding box center [139, 283] width 258 height 25
type input "[URL][DOMAIN_NAME]"
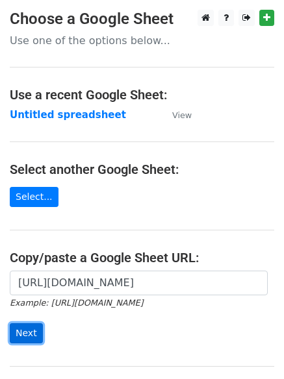
click at [16, 333] on input "Next" at bounding box center [26, 333] width 33 height 20
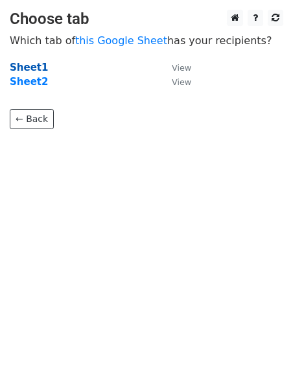
click at [23, 65] on strong "Sheet1" at bounding box center [29, 68] width 38 height 12
click at [21, 71] on strong "Sheet1" at bounding box center [29, 68] width 38 height 12
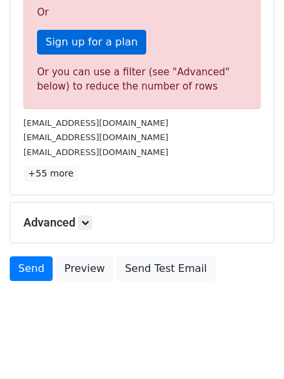
scroll to position [379, 0]
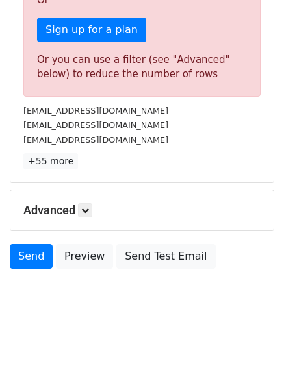
click at [99, 218] on div "Advanced Tracking Track Opens UTM Codes Track Clicks Filters Only include sprea…" at bounding box center [141, 210] width 263 height 40
click at [84, 209] on icon at bounding box center [85, 210] width 8 height 8
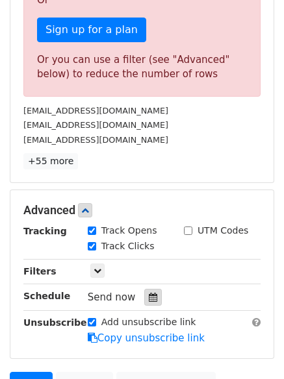
click at [144, 296] on div at bounding box center [153, 297] width 18 height 17
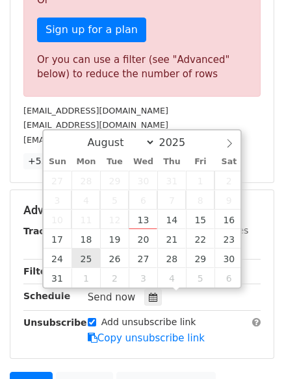
type input "[DATE] 12:00"
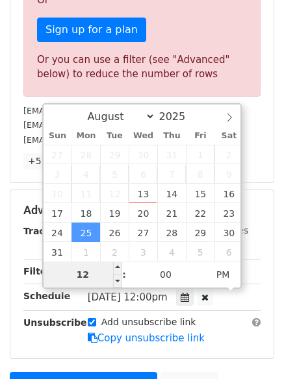
click at [87, 280] on div "August September October November [DATE] Sun Mon Tue Wed Thu Fri Sat 27 28 29 3…" at bounding box center [142, 196] width 200 height 186
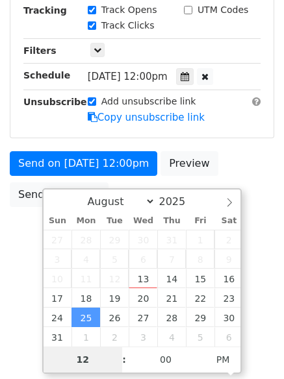
scroll to position [379, 0]
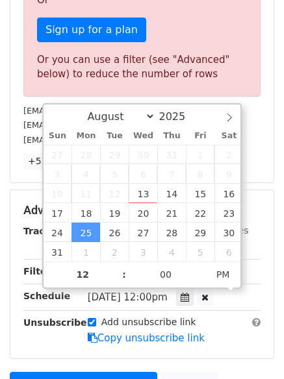
click at [112, 302] on span "[DATE] 12:00pm" at bounding box center [128, 297] width 80 height 12
click at [88, 295] on span "[DATE] 12:00pm" at bounding box center [128, 297] width 80 height 12
click at [73, 300] on div "Schedule" at bounding box center [46, 298] width 64 height 18
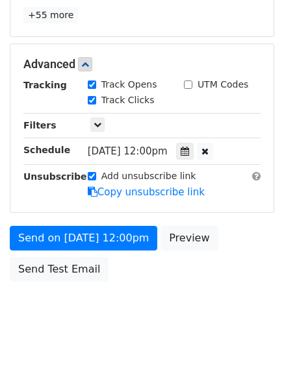
scroll to position [537, 0]
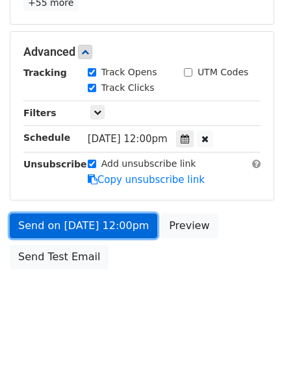
click at [64, 228] on link "Send on [DATE] 12:00pm" at bounding box center [83, 225] width 147 height 25
